Goal: Obtain resource: Download file/media

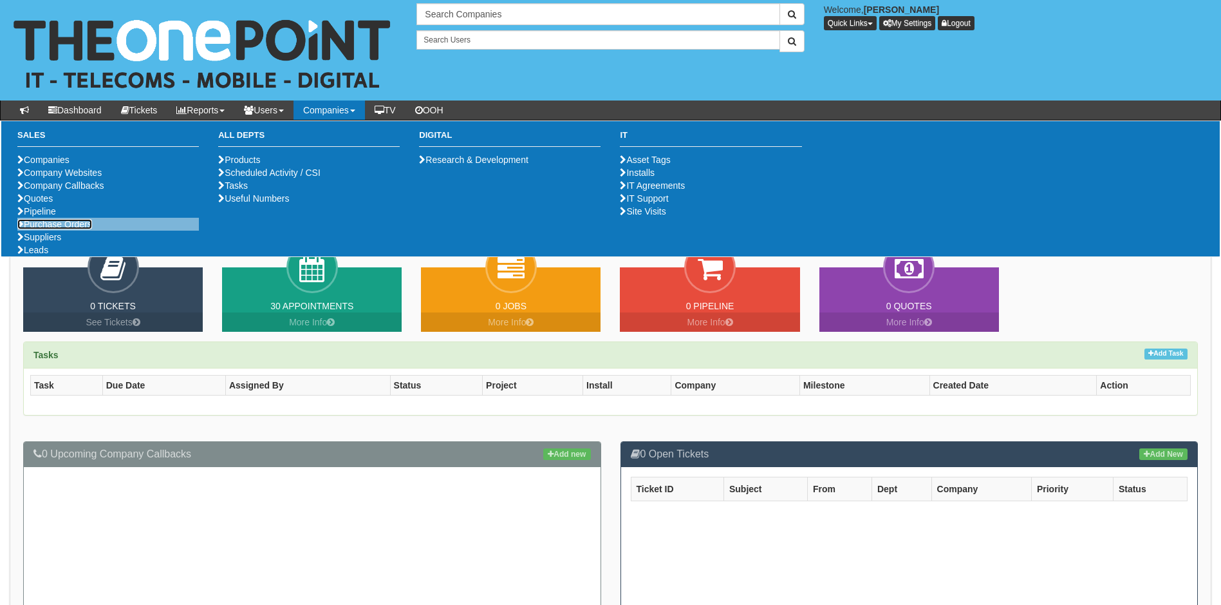
click at [58, 229] on link "Purchase Orders" at bounding box center [54, 224] width 75 height 10
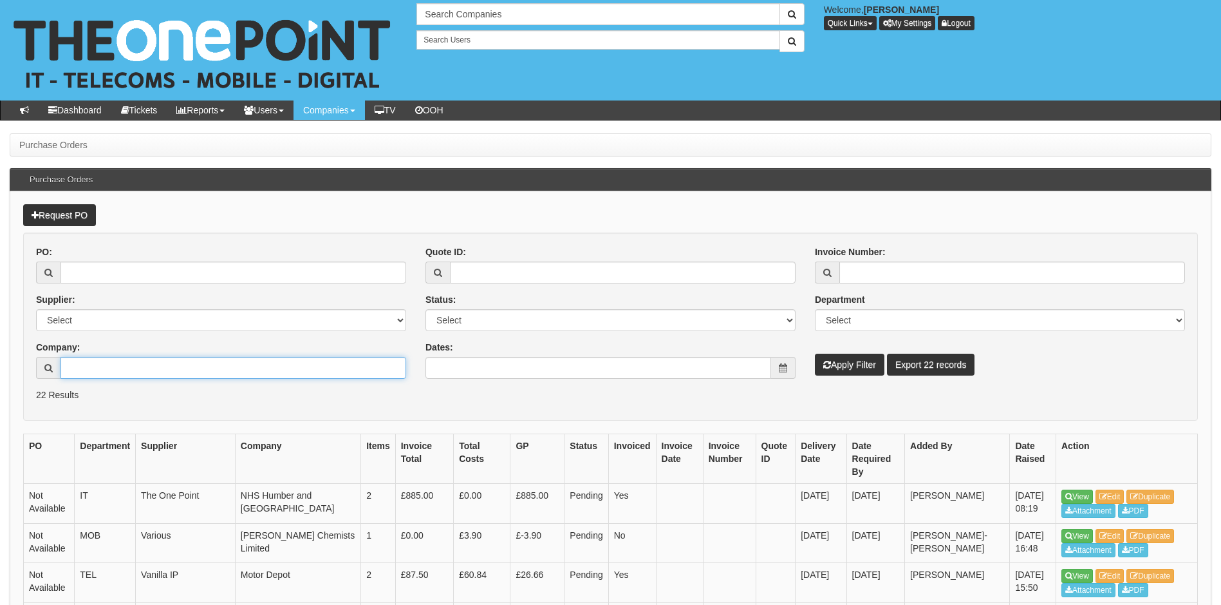
click at [100, 365] on input "Company:" at bounding box center [234, 368] width 346 height 22
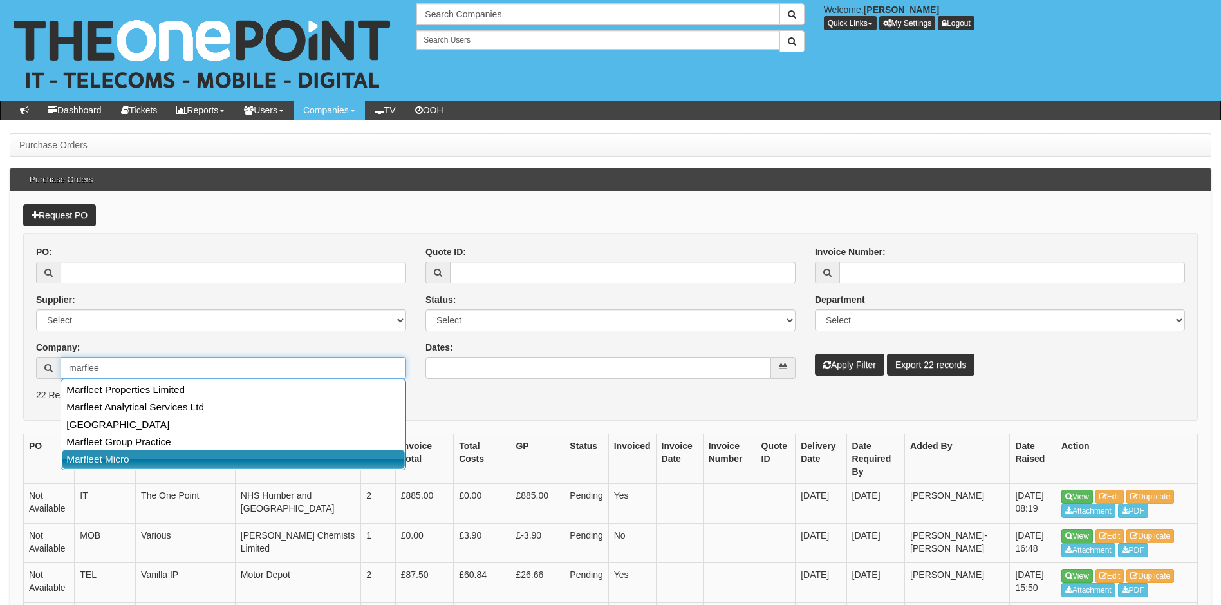
click at [126, 455] on link "Marfleet Micro" at bounding box center [233, 458] width 343 height 19
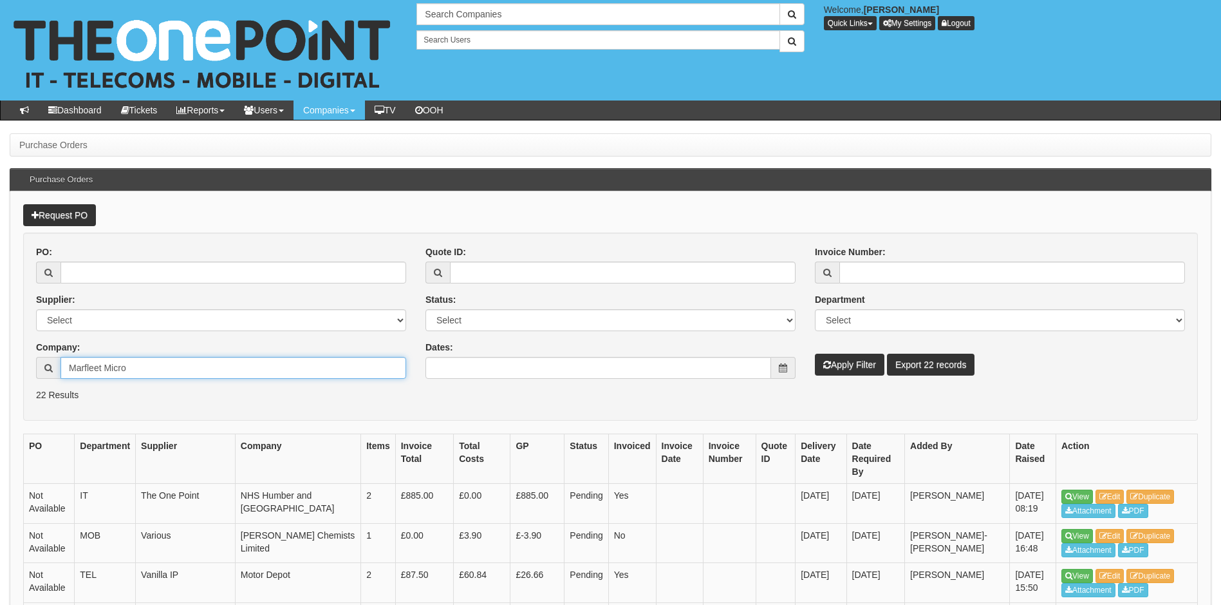
type input "Marfleet Micro"
click at [847, 366] on button "Apply Filter" at bounding box center [850, 364] width 70 height 22
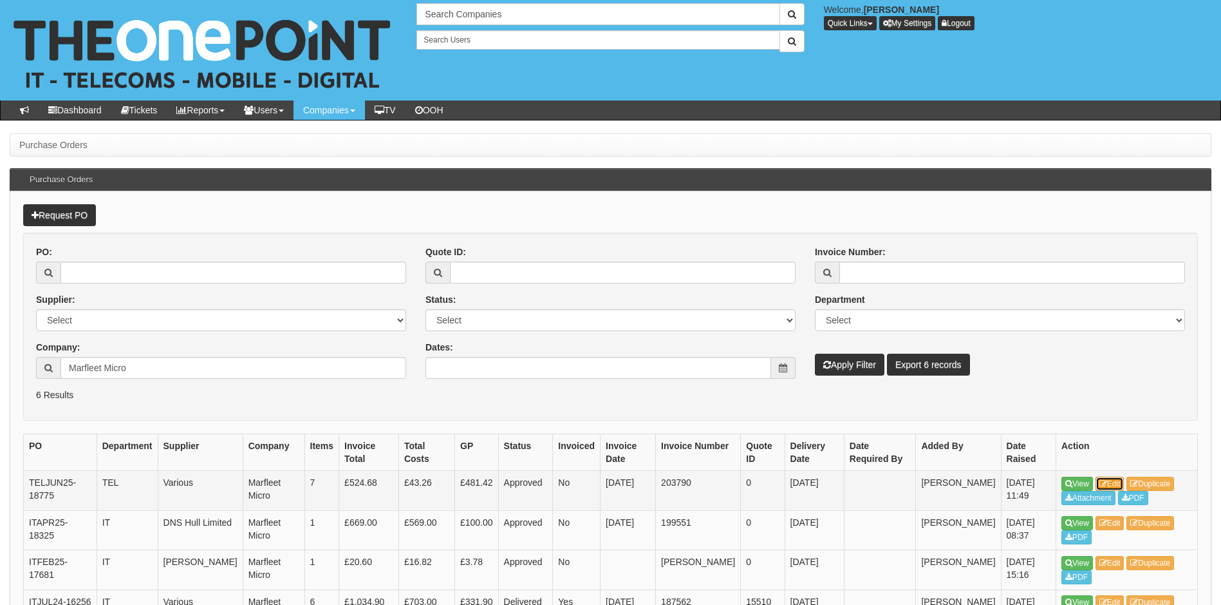
click at [1117, 483] on link "Edit" at bounding box center [1110, 483] width 29 height 14
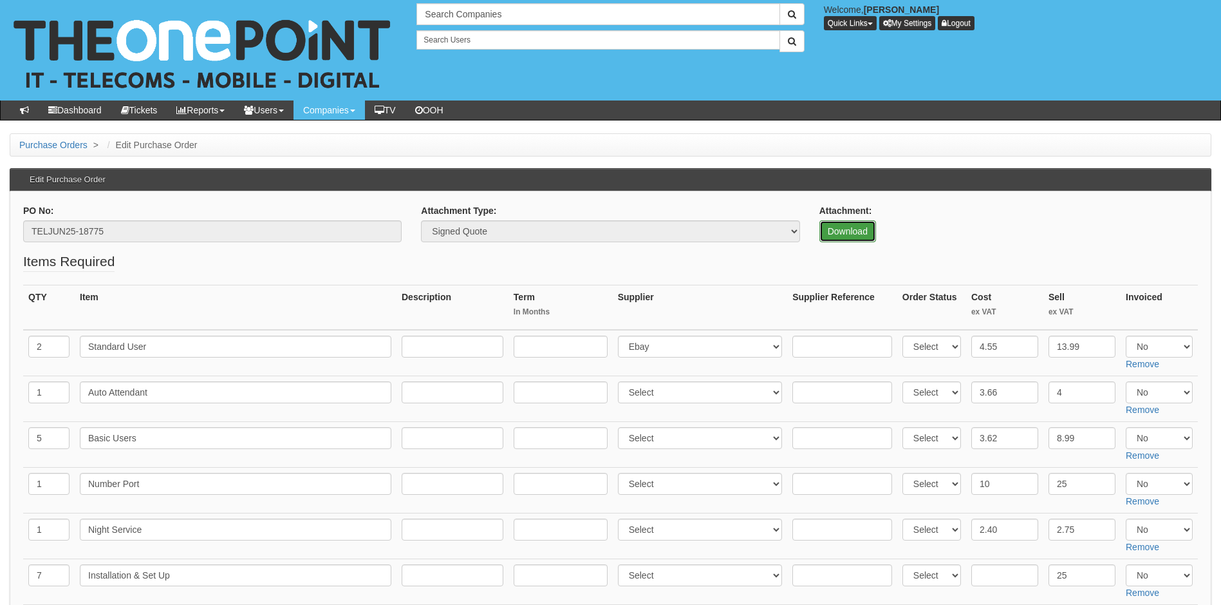
click at [851, 227] on link "Download" at bounding box center [848, 231] width 57 height 22
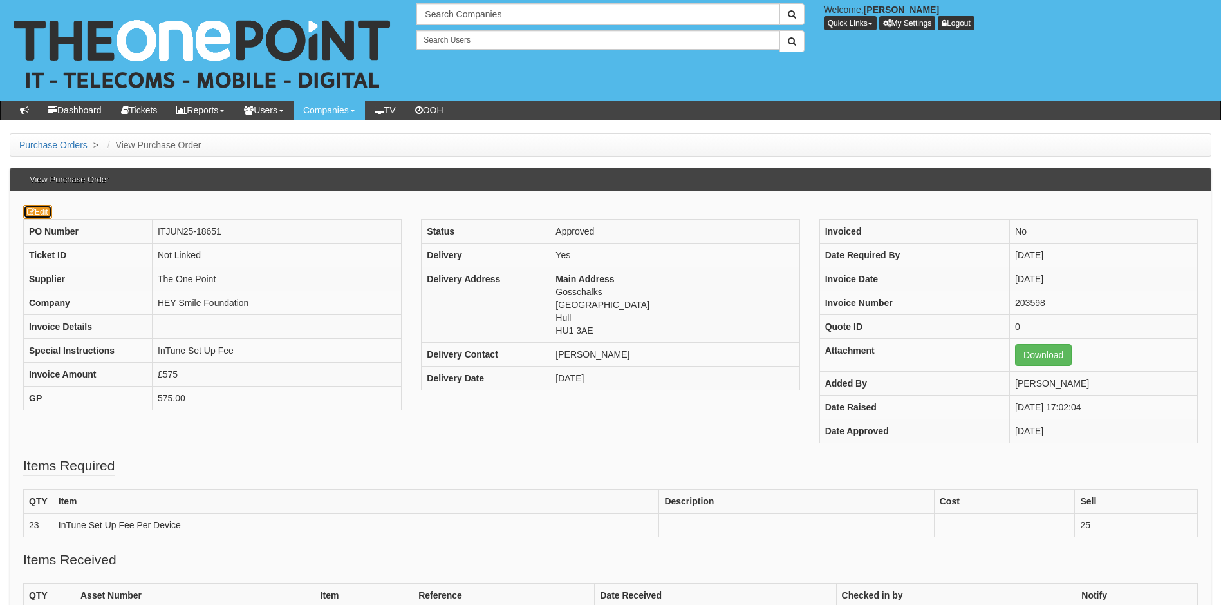
click at [46, 210] on link "Edit" at bounding box center [37, 212] width 29 height 14
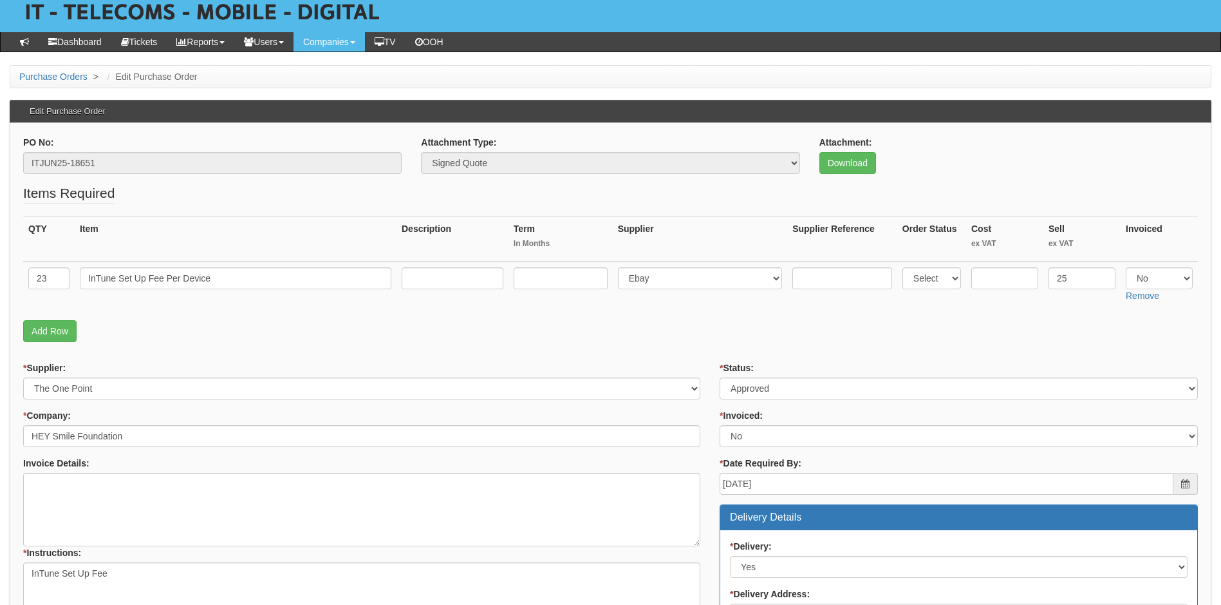
scroll to position [64, 0]
